Goal: Task Accomplishment & Management: Manage account settings

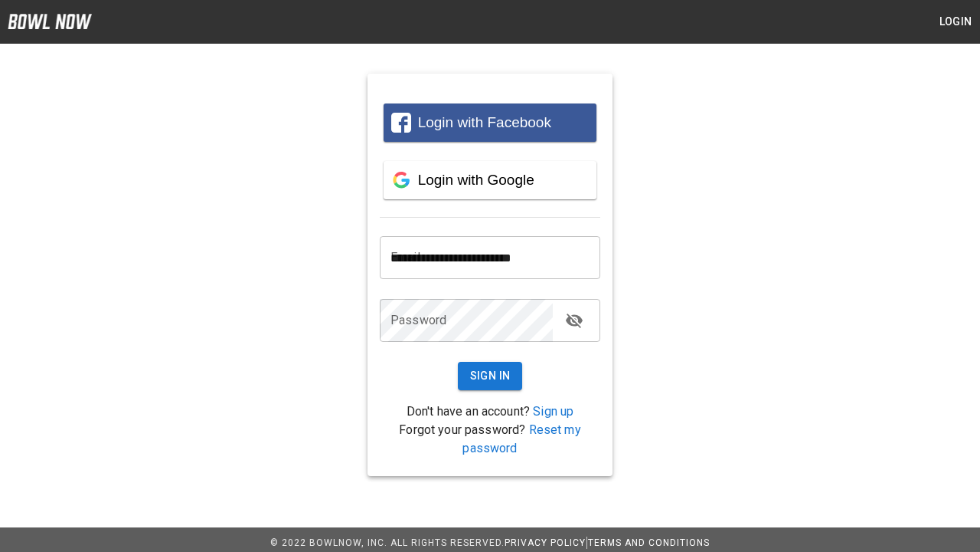
type input "**********"
click at [490, 375] on button "Sign In" at bounding box center [490, 376] width 65 height 28
